Goal: Information Seeking & Learning: Learn about a topic

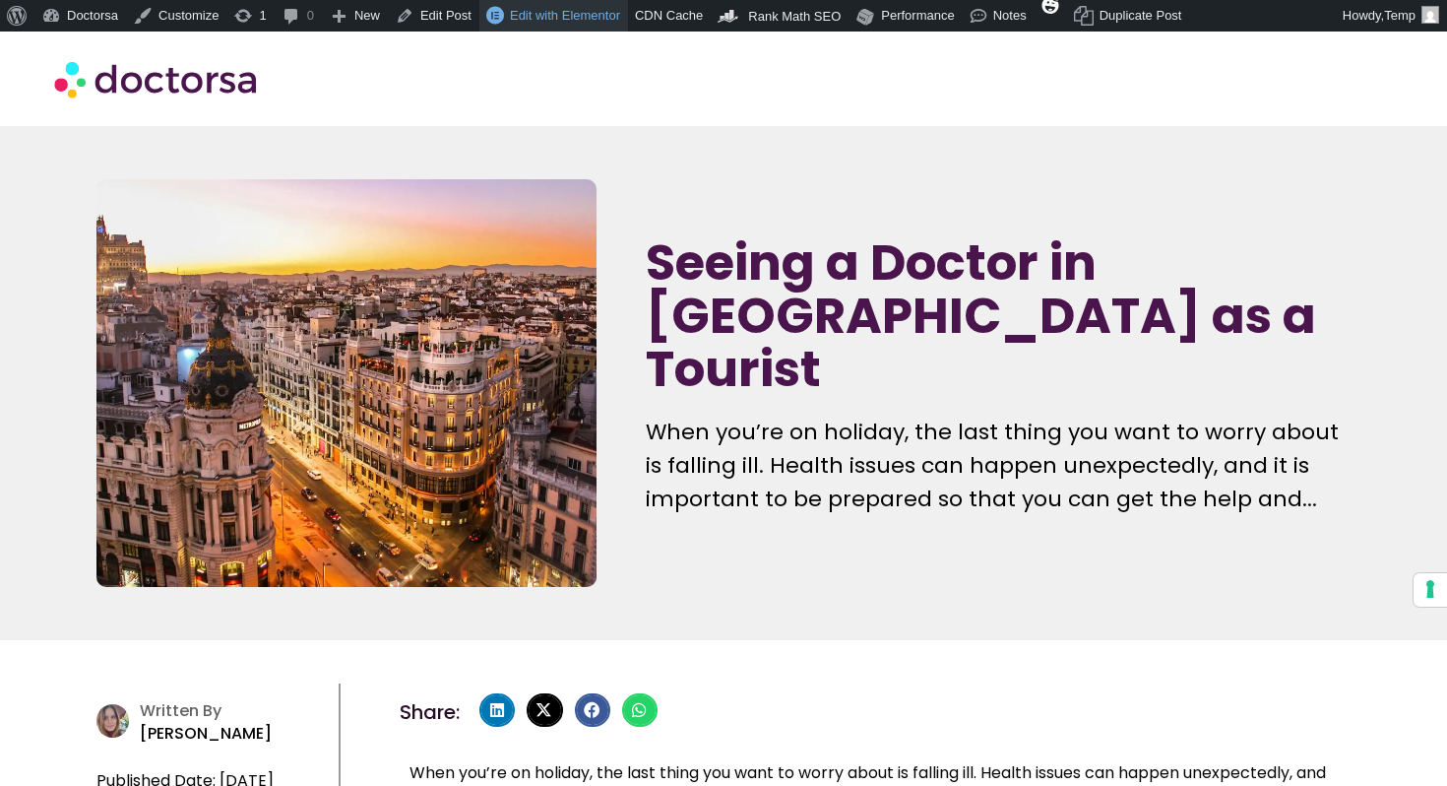
click at [575, 18] on span "Edit with Elementor" at bounding box center [565, 15] width 110 height 15
